Goal: Task Accomplishment & Management: Manage account settings

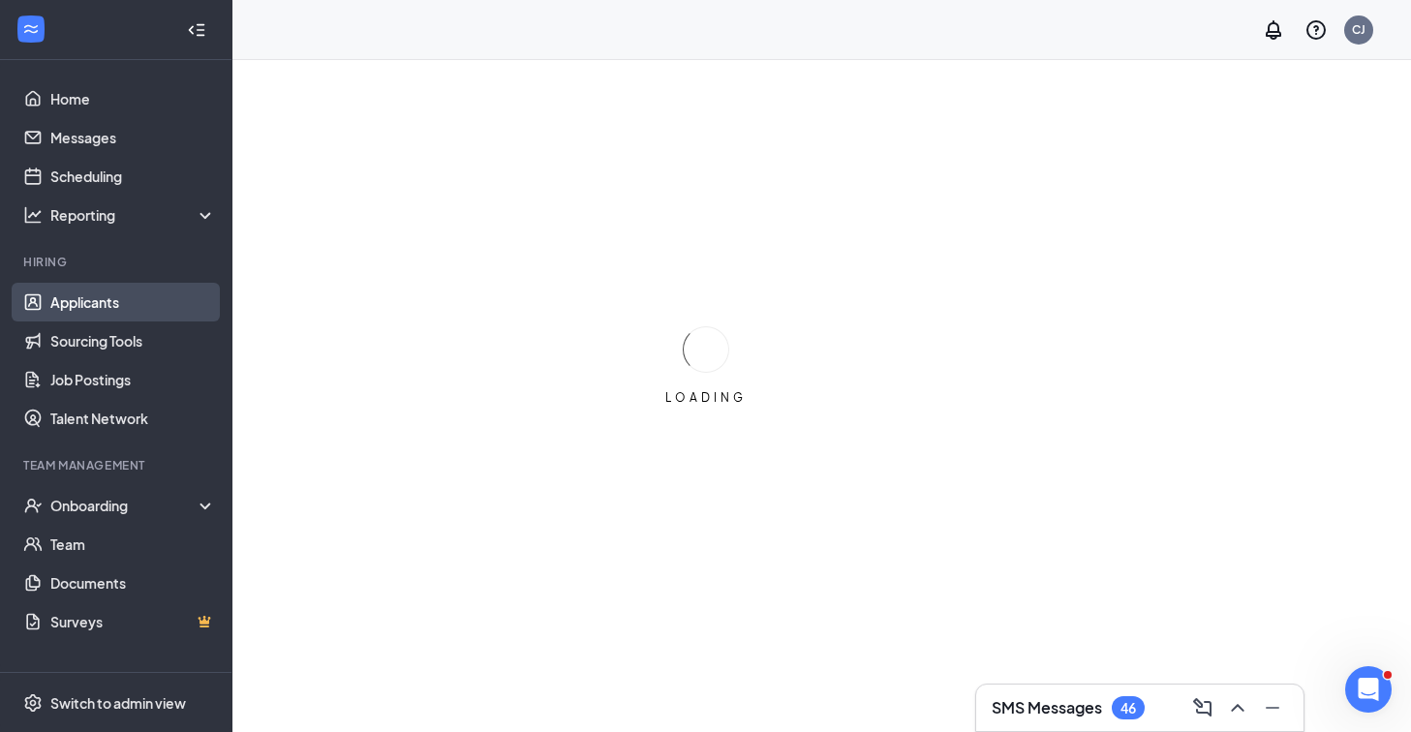
click at [119, 316] on link "Applicants" at bounding box center [133, 302] width 166 height 39
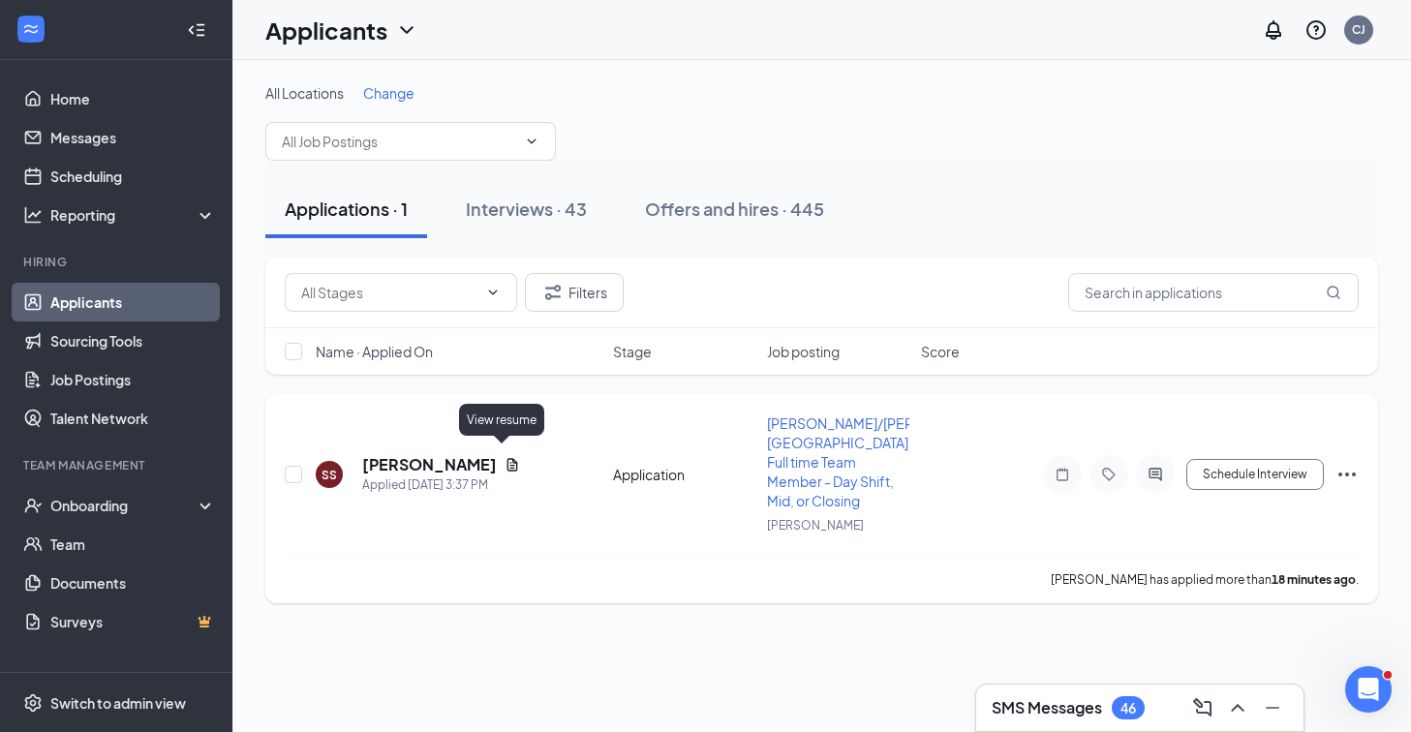
click at [505, 457] on icon "Document" at bounding box center [512, 464] width 15 height 15
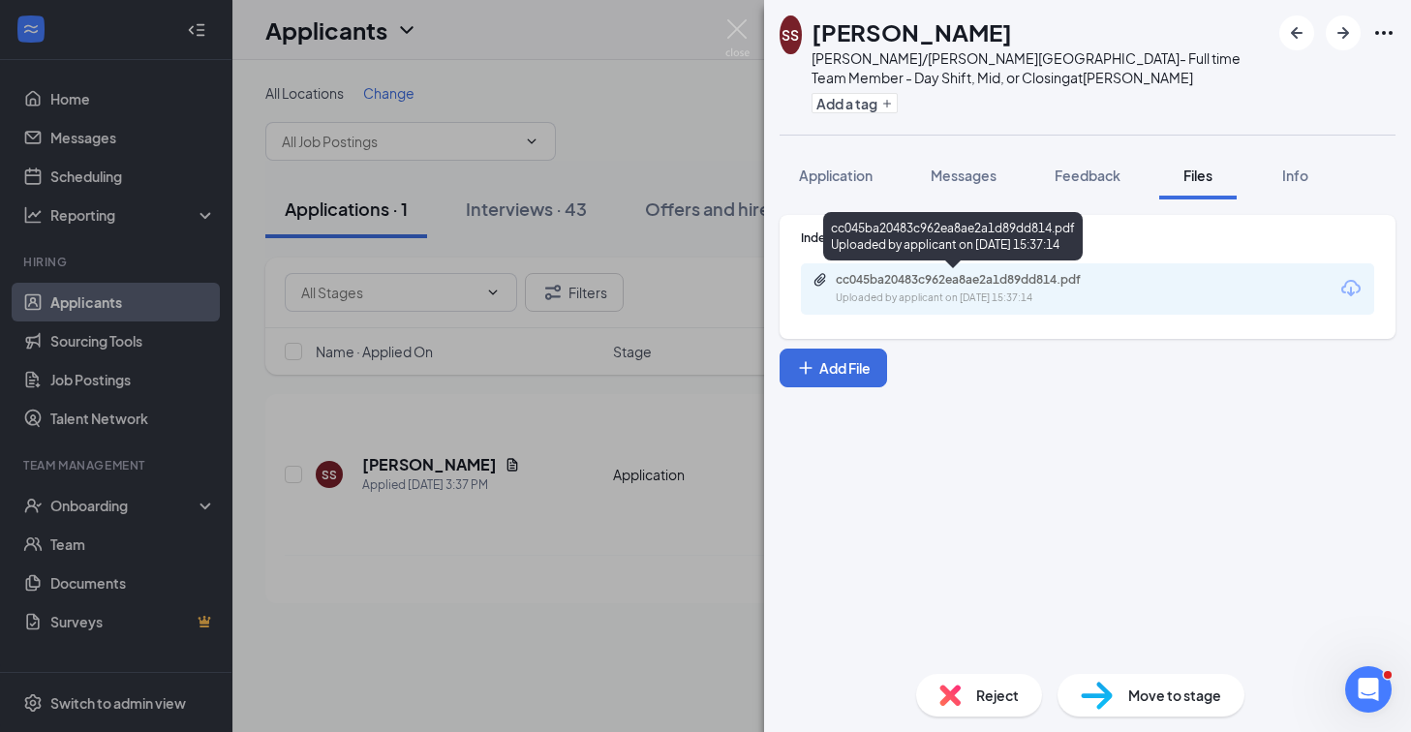
click at [892, 278] on div "cc045ba20483c962ea8ae2a1d89dd814.pdf" at bounding box center [971, 279] width 271 height 15
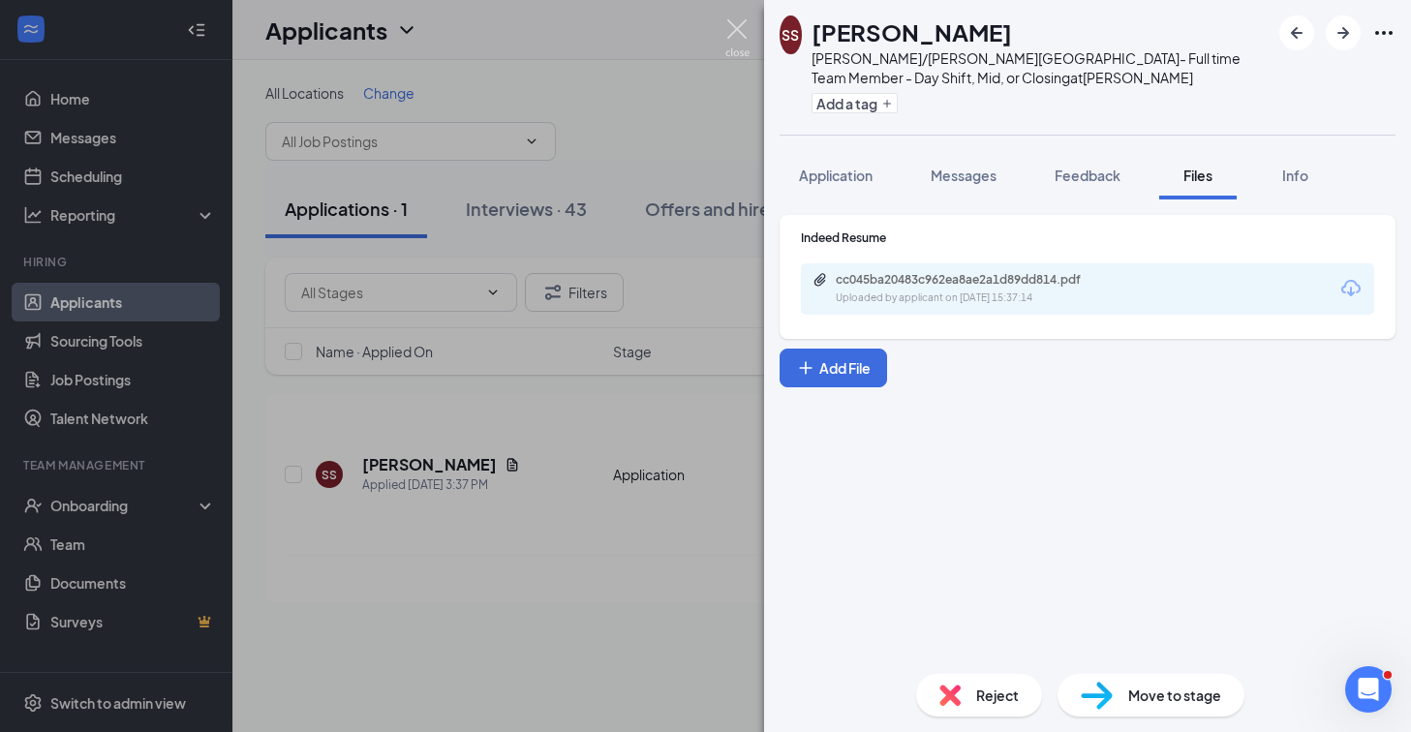
click at [729, 32] on img at bounding box center [738, 38] width 24 height 38
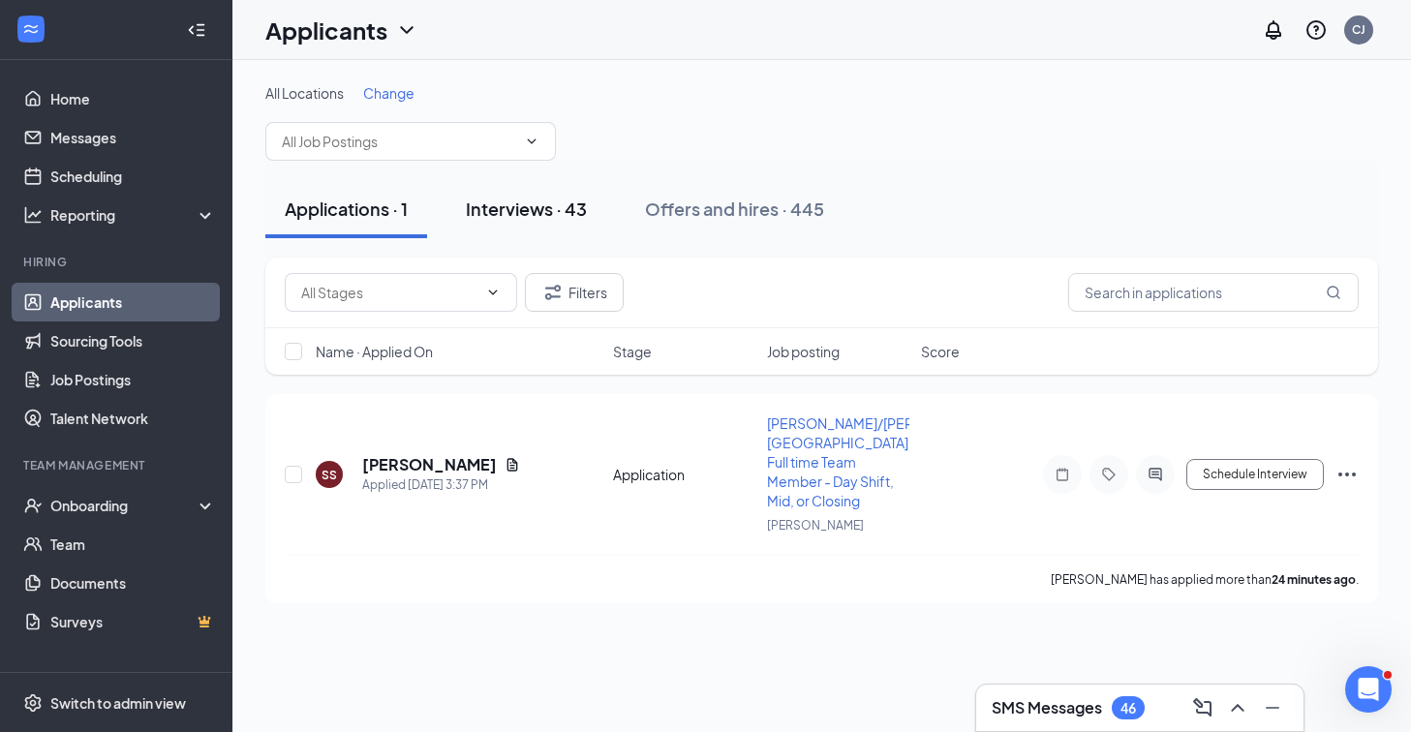
click at [499, 205] on div "Interviews · 43" at bounding box center [526, 209] width 121 height 24
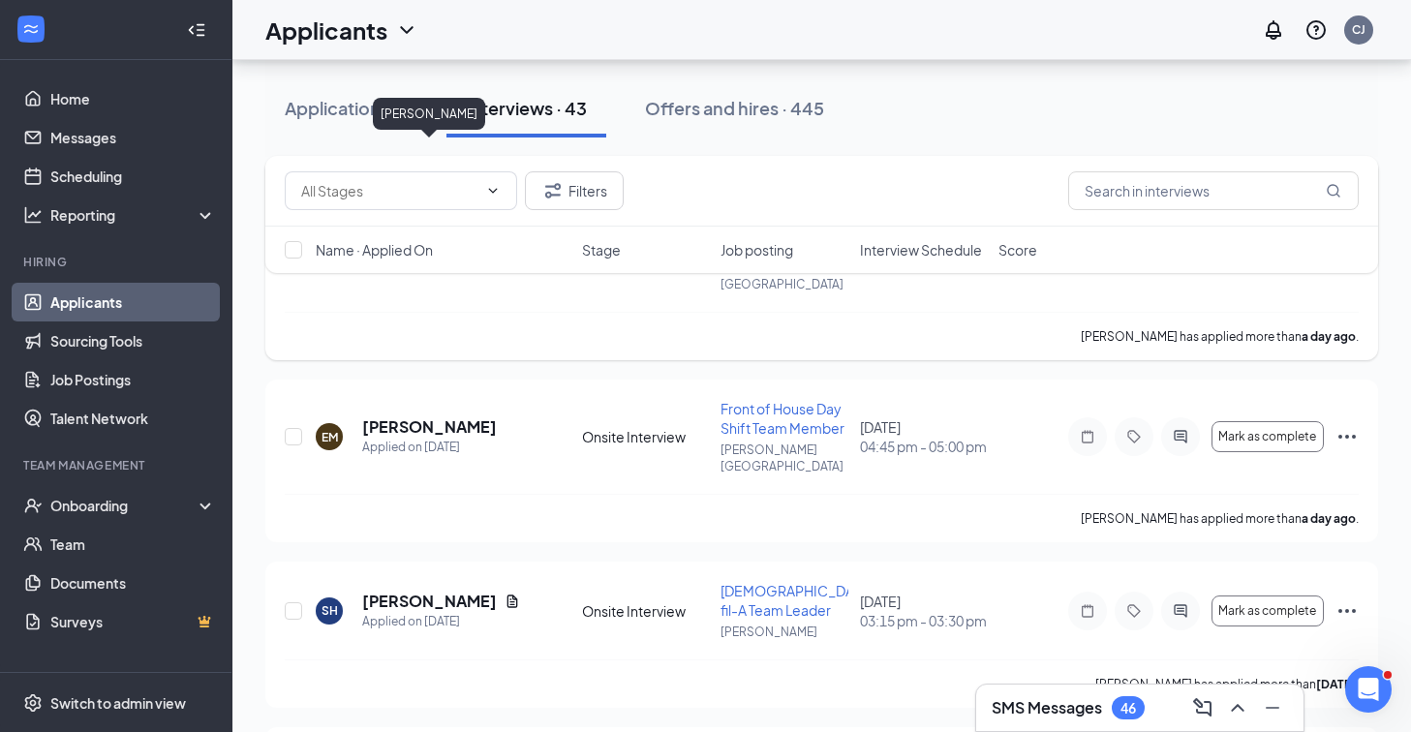
scroll to position [1436, 0]
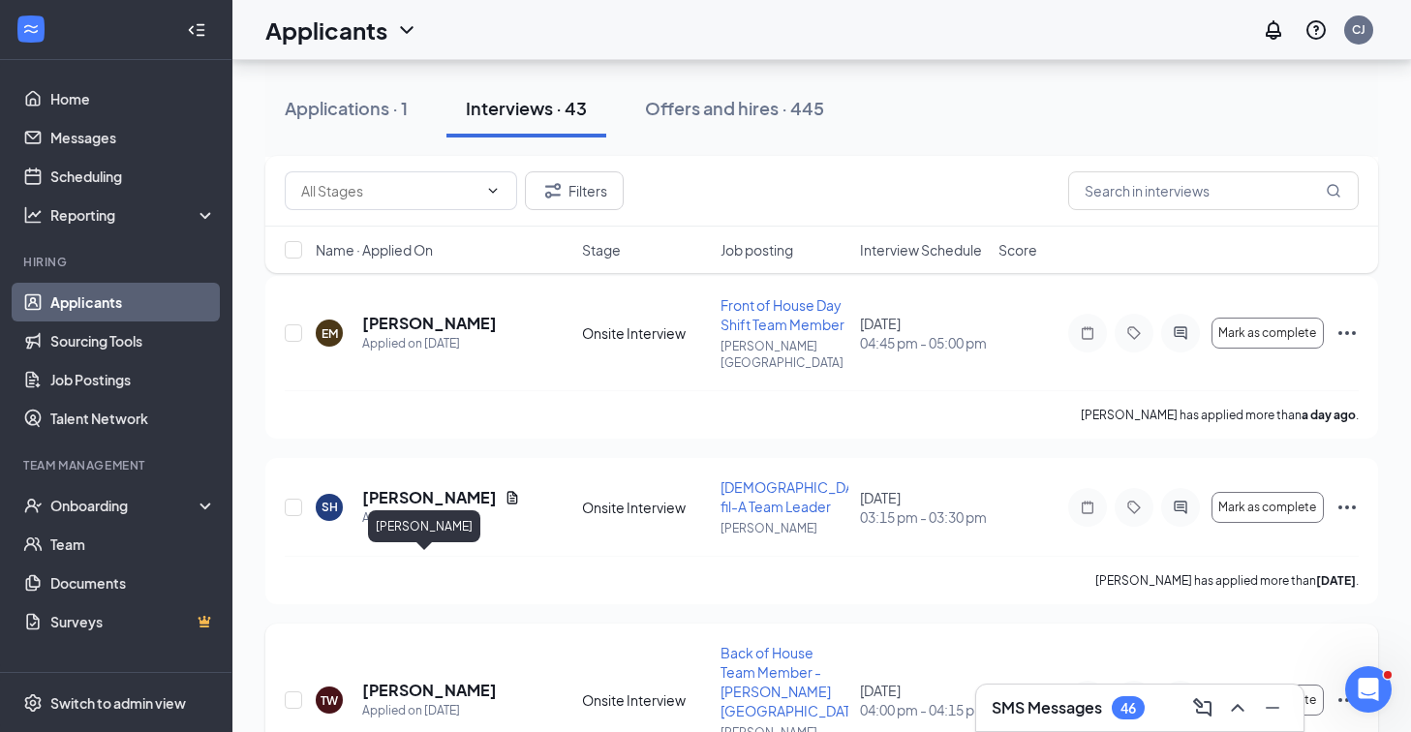
click at [417, 680] on h5 "[PERSON_NAME]" at bounding box center [429, 690] width 135 height 21
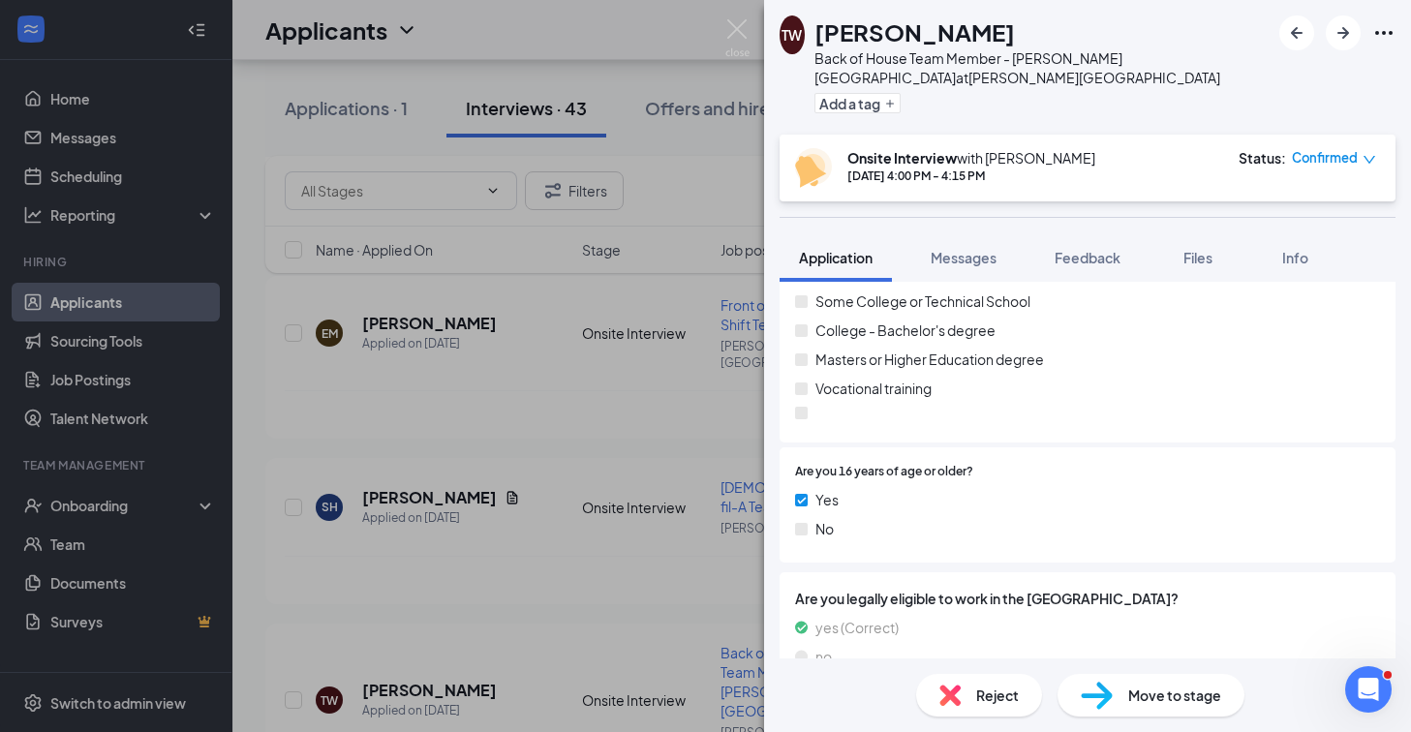
scroll to position [1787, 0]
click at [742, 24] on img at bounding box center [738, 38] width 24 height 38
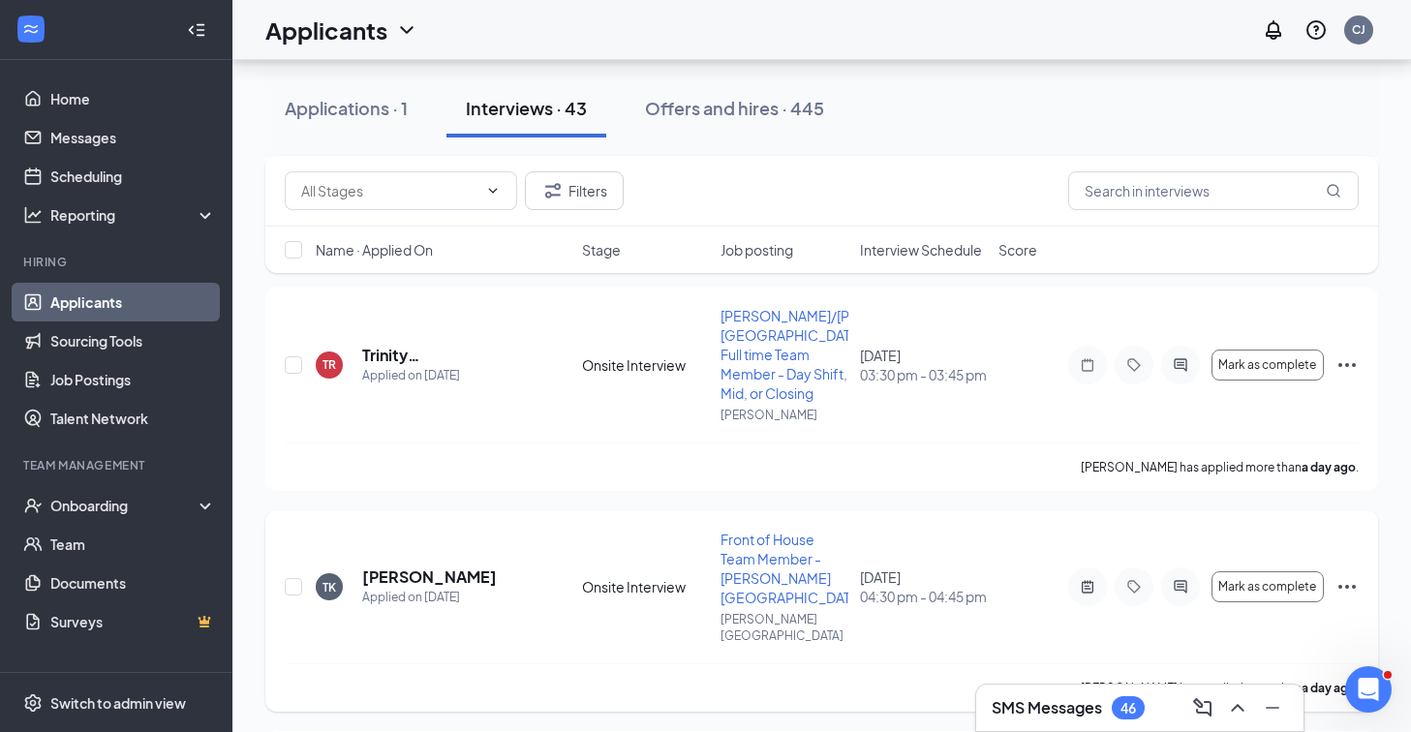
scroll to position [970, 0]
